Goal: Task Accomplishment & Management: Manage account settings

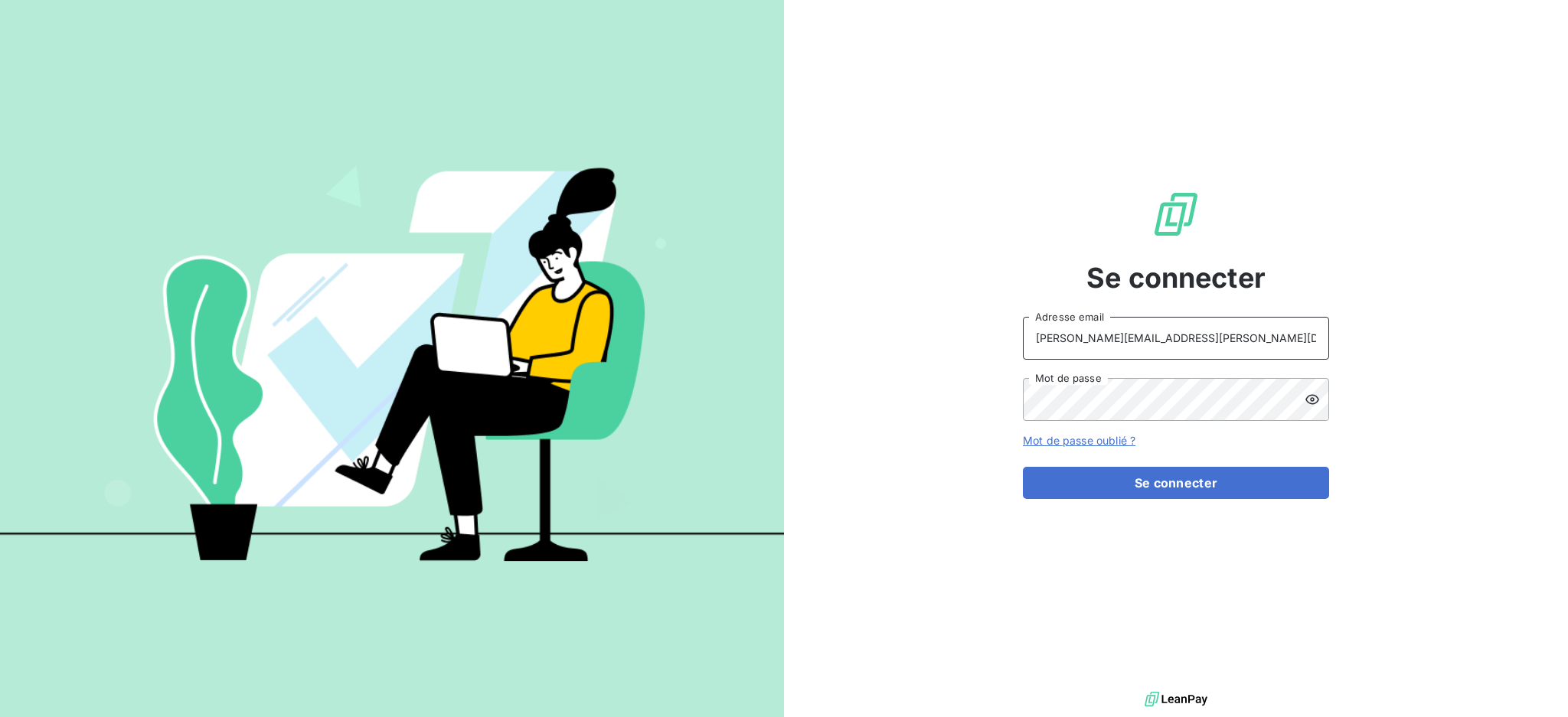
drag, startPoint x: 1154, startPoint y: 336, endPoint x: 1154, endPoint y: 353, distance: 17.0
click at [1154, 336] on input "[PERSON_NAME][EMAIL_ADDRESS][PERSON_NAME][DOMAIN_NAME]" at bounding box center [1176, 338] width 307 height 43
type input "[EMAIL_ADDRESS][PERSON_NAME][DOMAIN_NAME]"
click at [1147, 487] on button "Se connecter" at bounding box center [1176, 482] width 307 height 32
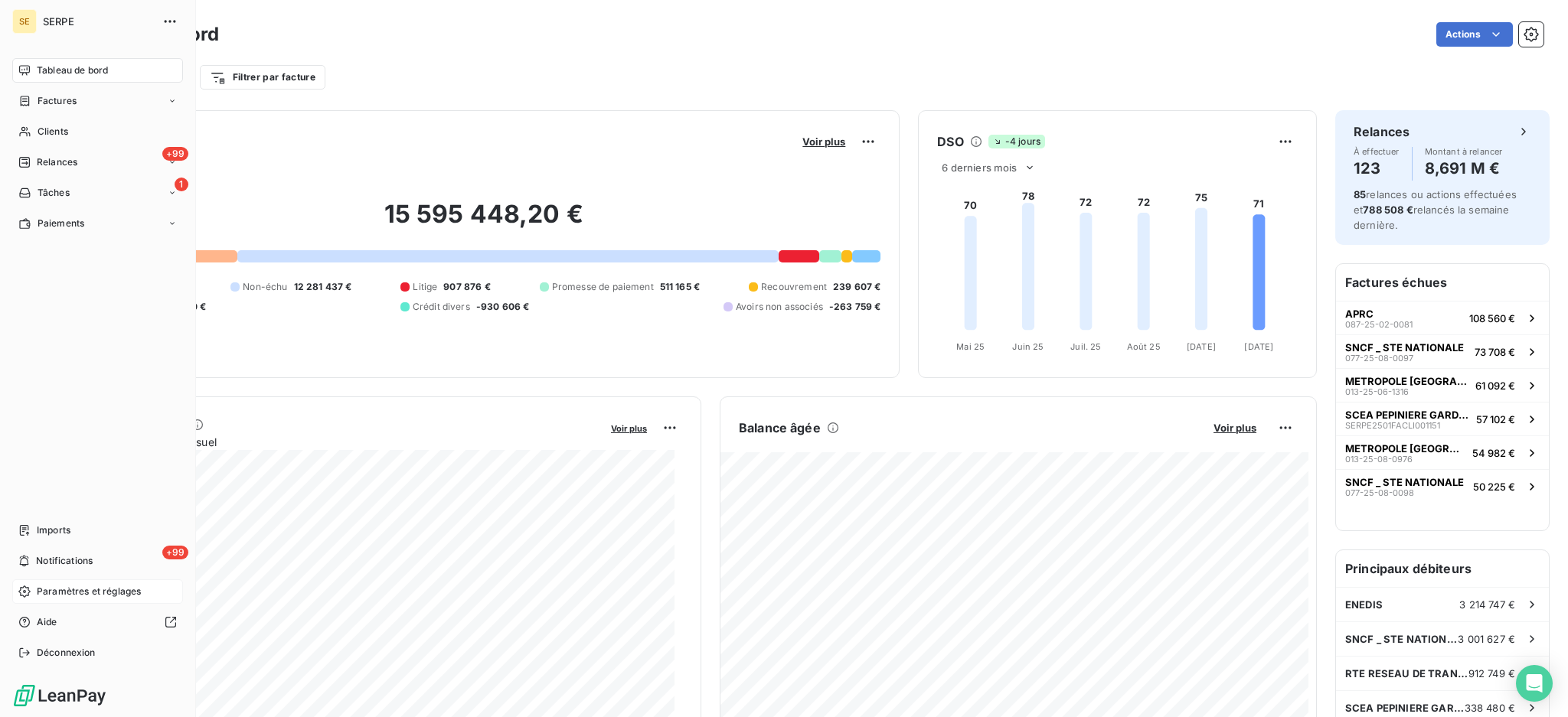
click at [90, 595] on span "Paramètres et réglages" at bounding box center [88, 592] width 104 height 14
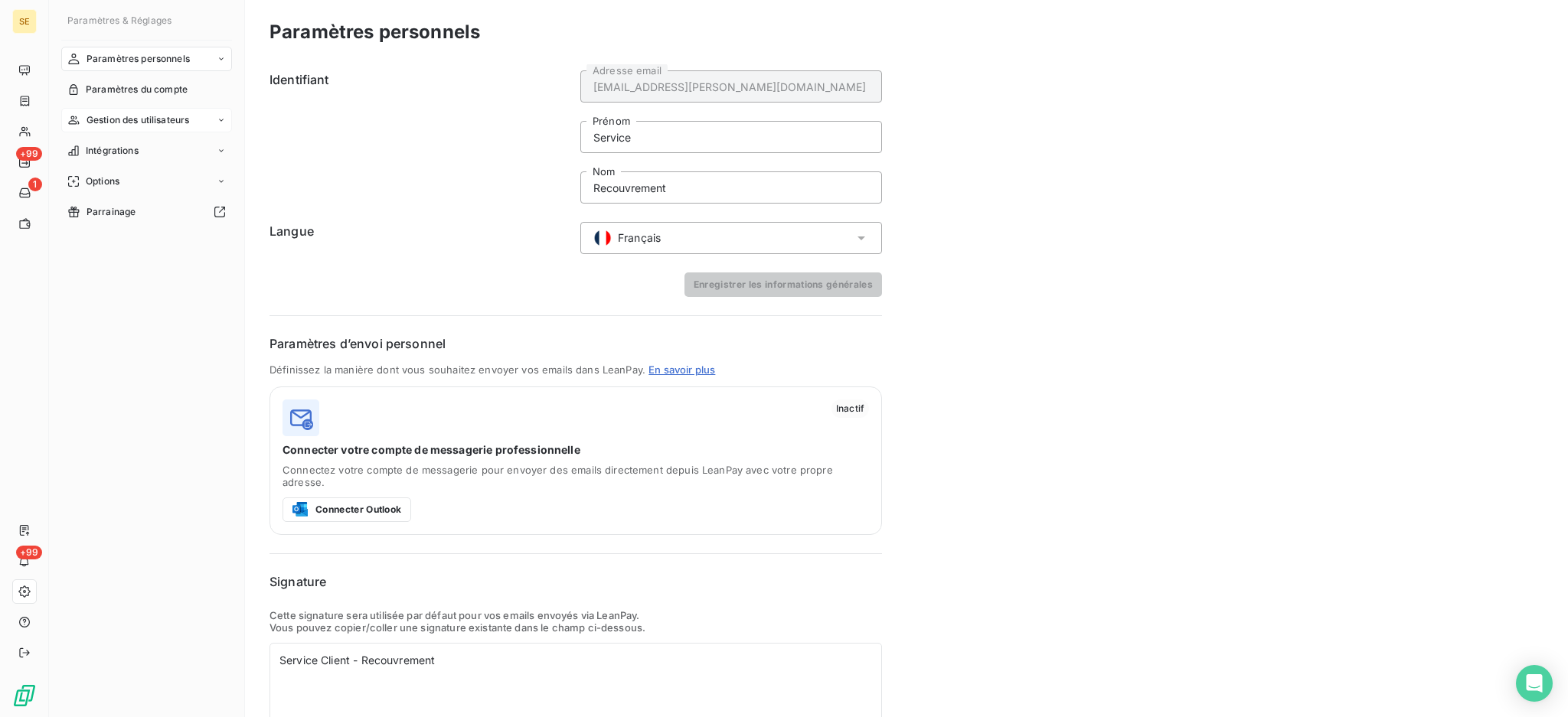
click at [154, 120] on span "Gestion des utilisateurs" at bounding box center [138, 120] width 103 height 14
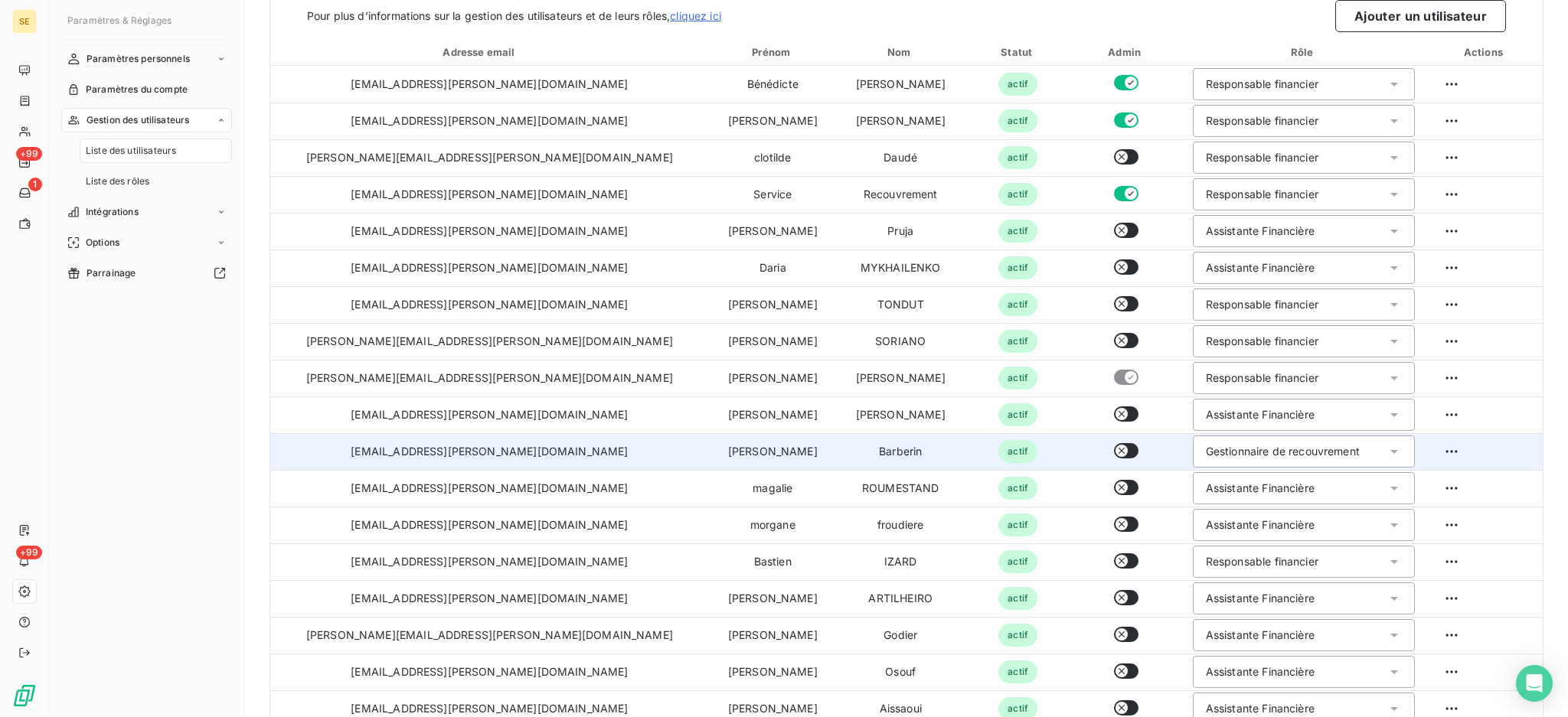
scroll to position [276, 0]
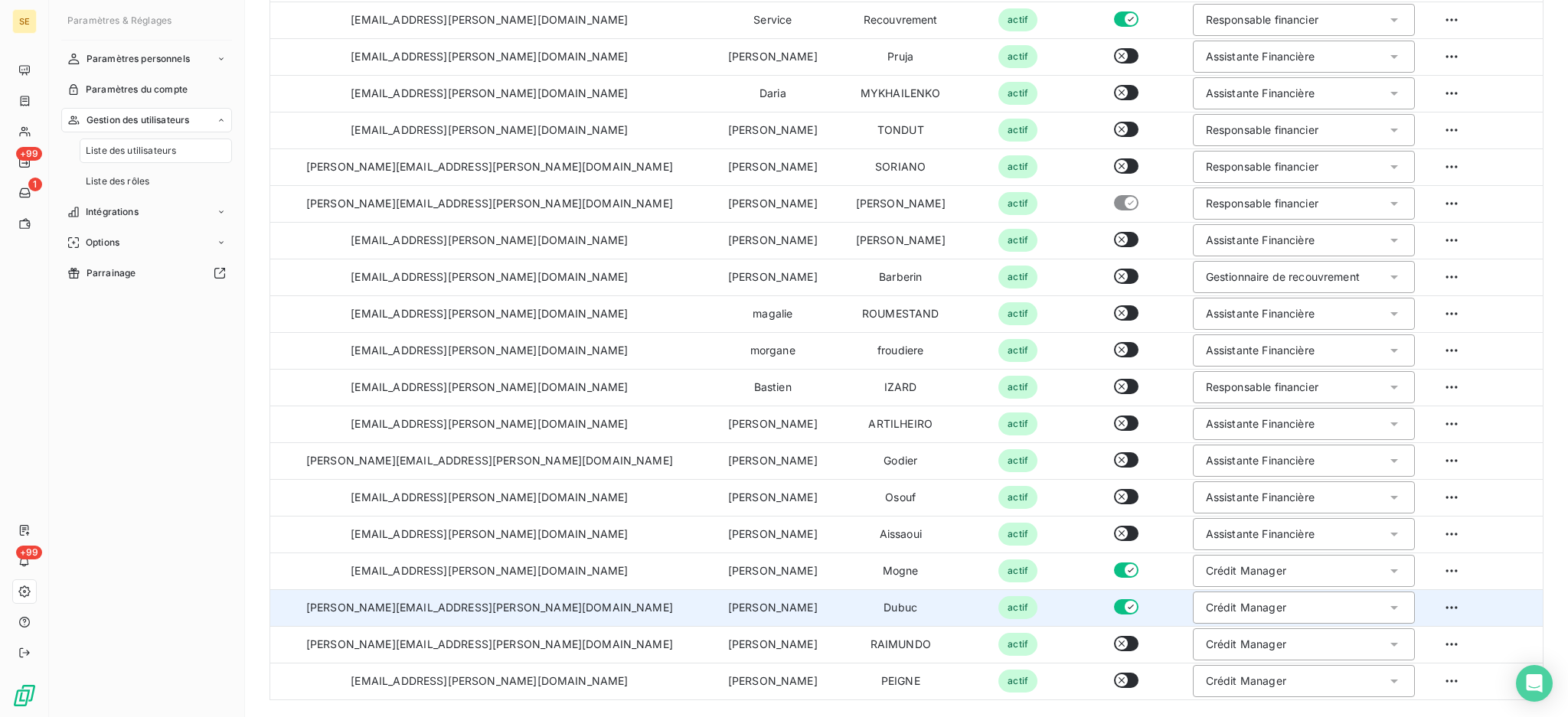
click at [1387, 611] on icon at bounding box center [1394, 608] width 16 height 16
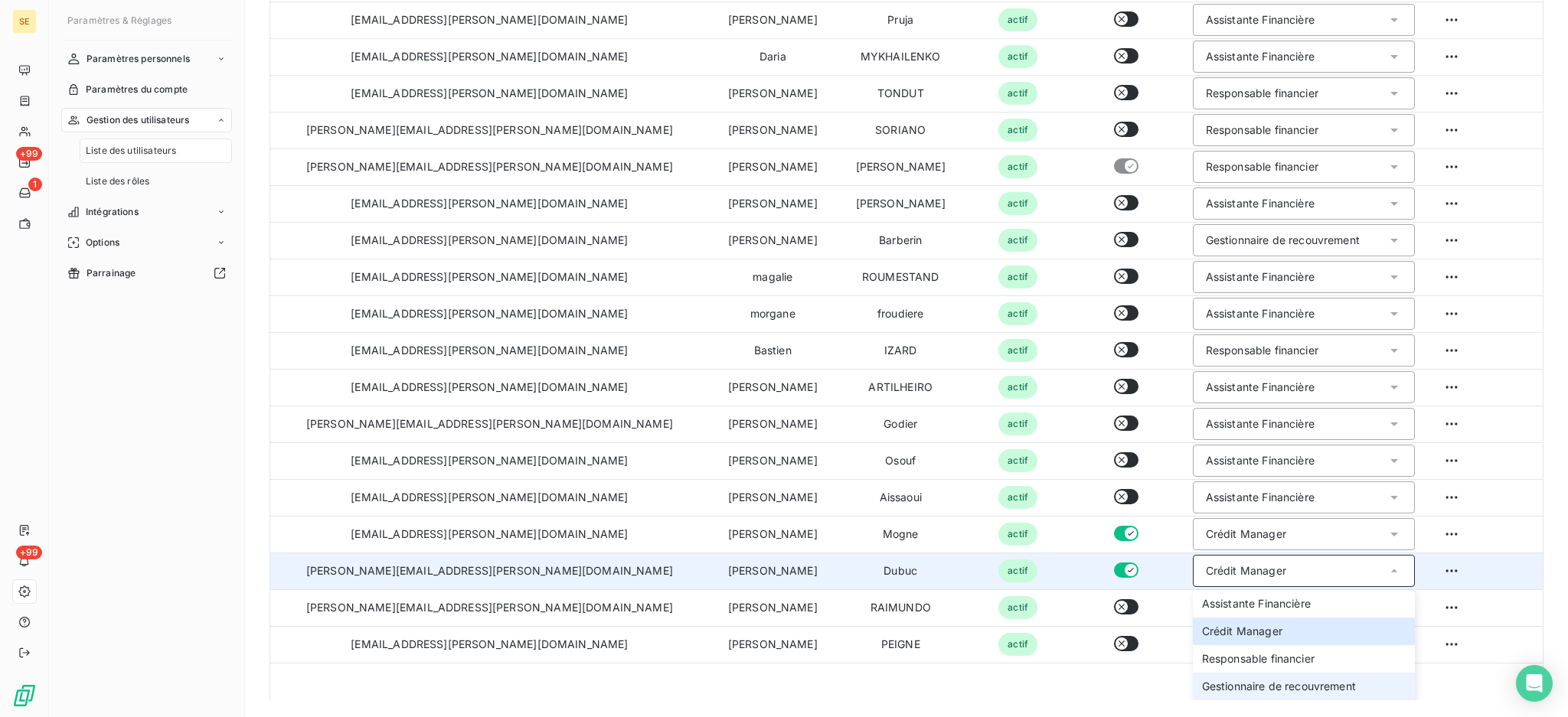
click at [1300, 690] on li "Gestionnaire de recouvrement" at bounding box center [1304, 686] width 222 height 27
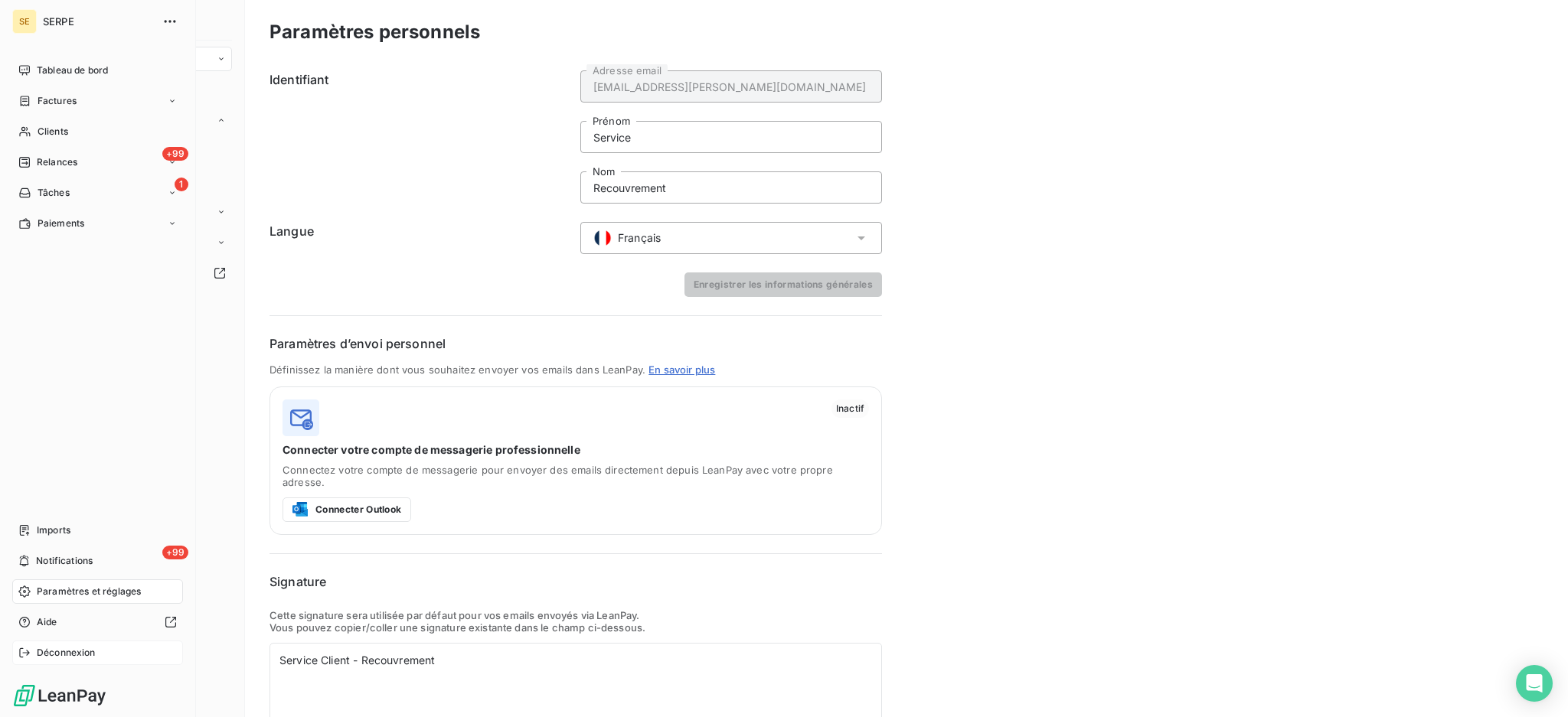
click at [50, 640] on nav "Imports +99 Notifications Paramètres et réglages Aide Déconnexion" at bounding box center [98, 592] width 170 height 147
click at [43, 650] on span "Déconnexion" at bounding box center [66, 653] width 59 height 14
